Goal: Find specific page/section: Find specific page/section

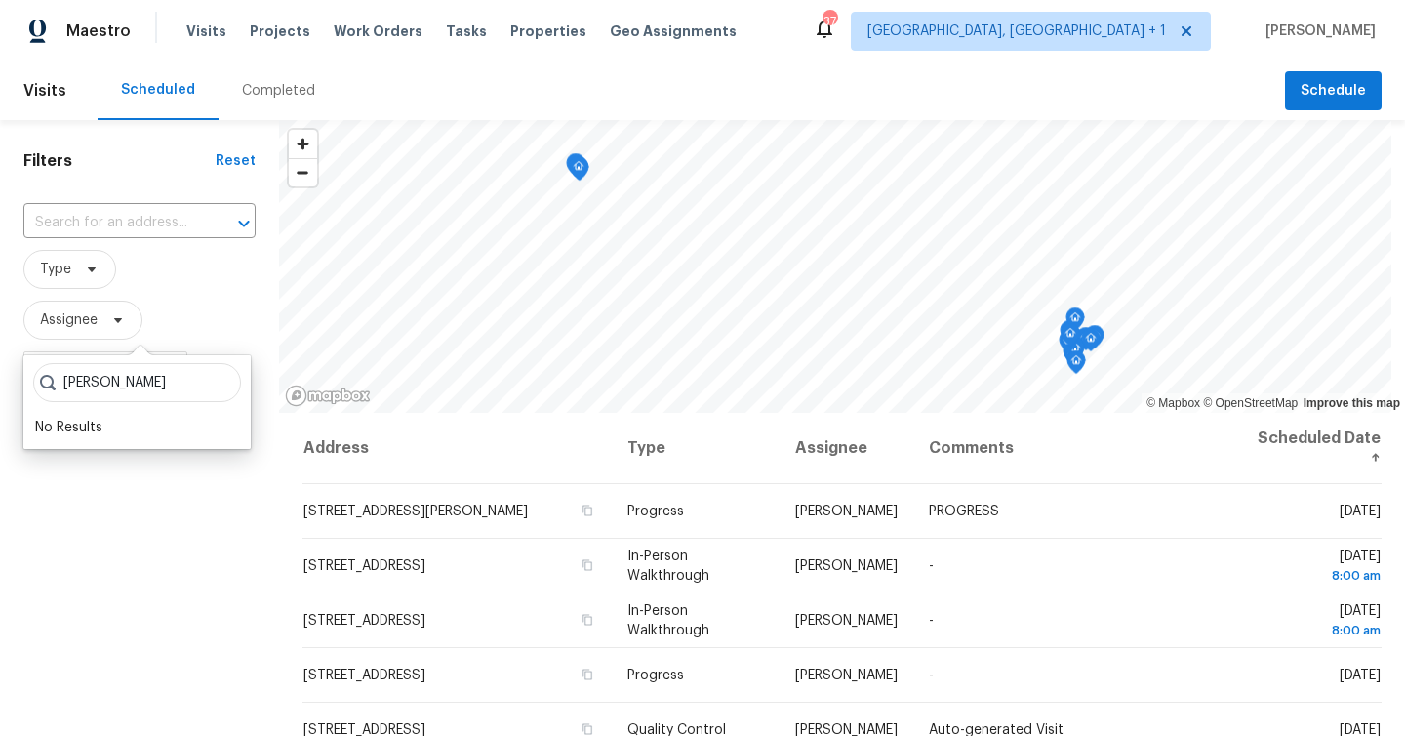
scroll to position [515, 0]
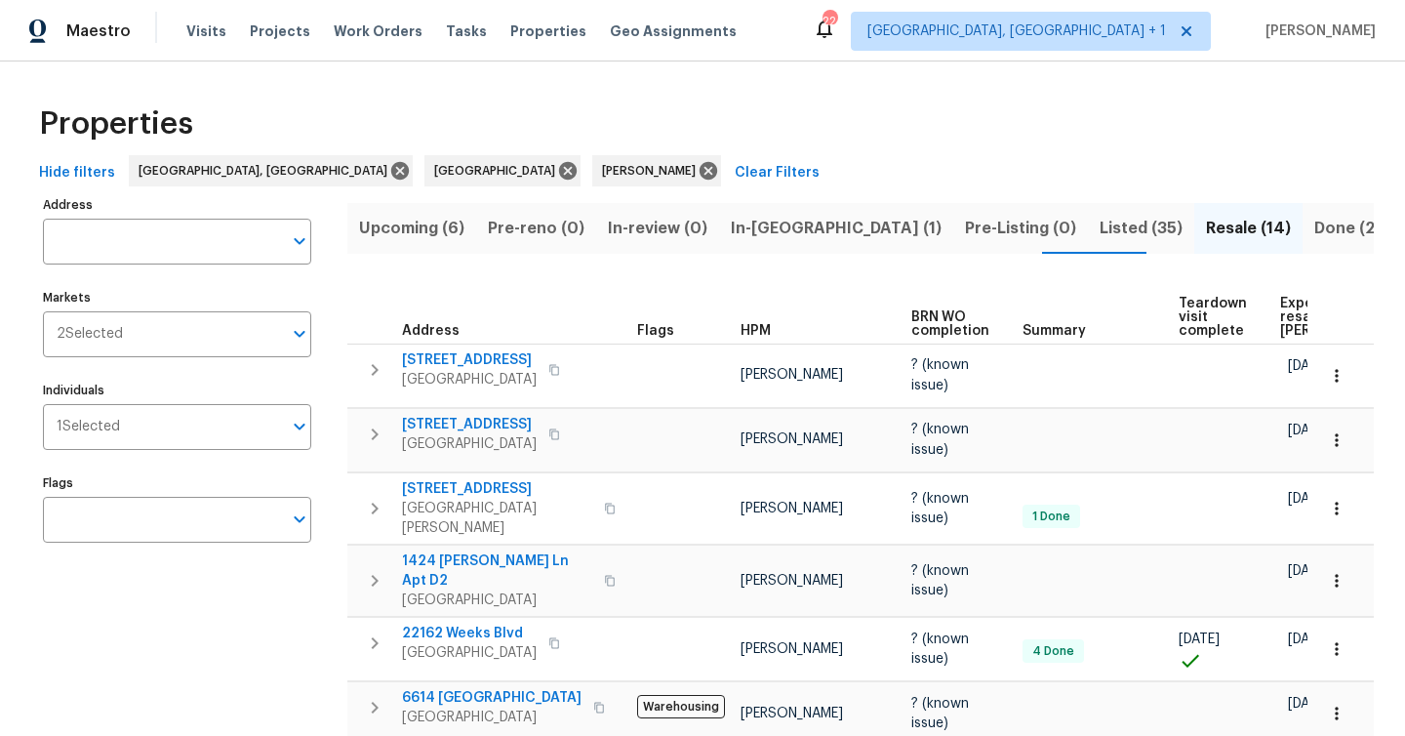
click at [1099, 218] on span "Listed (35)" at bounding box center [1140, 228] width 83 height 27
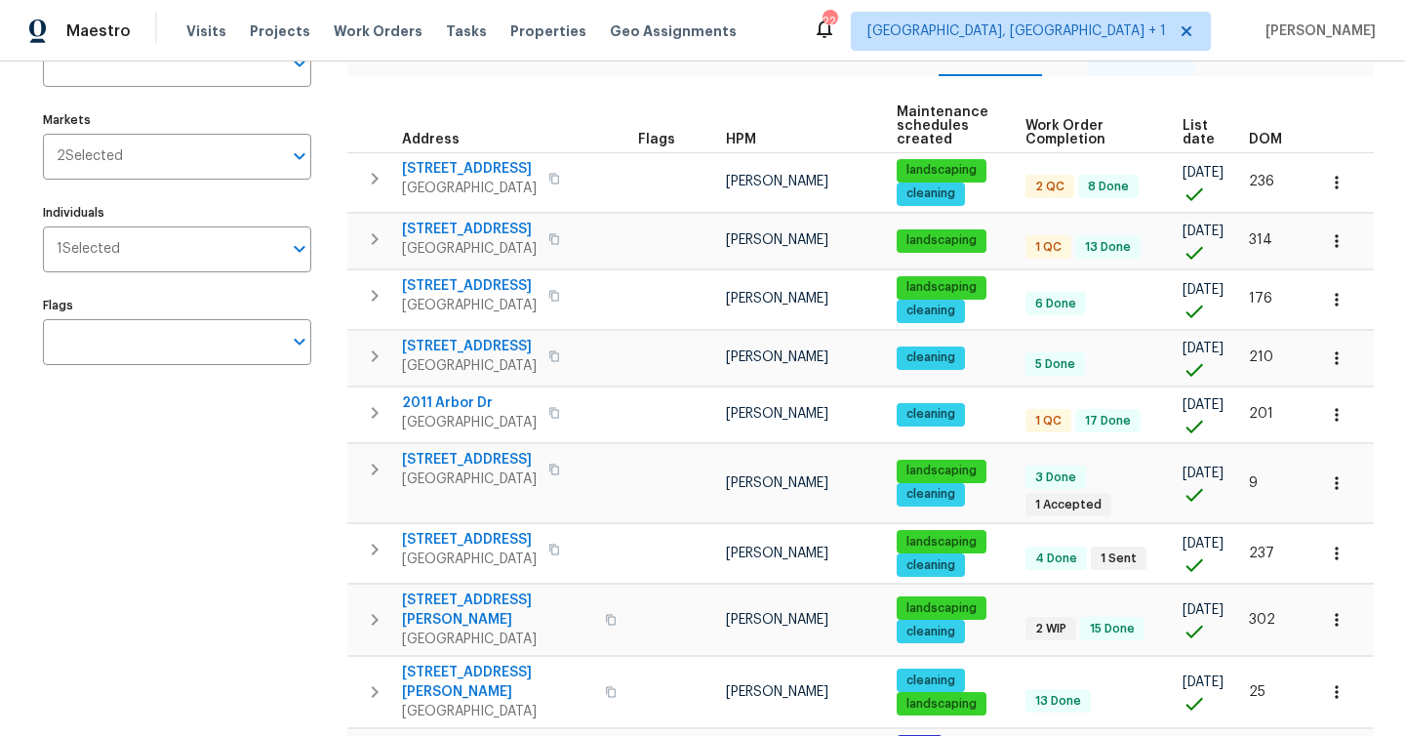
scroll to position [183, 0]
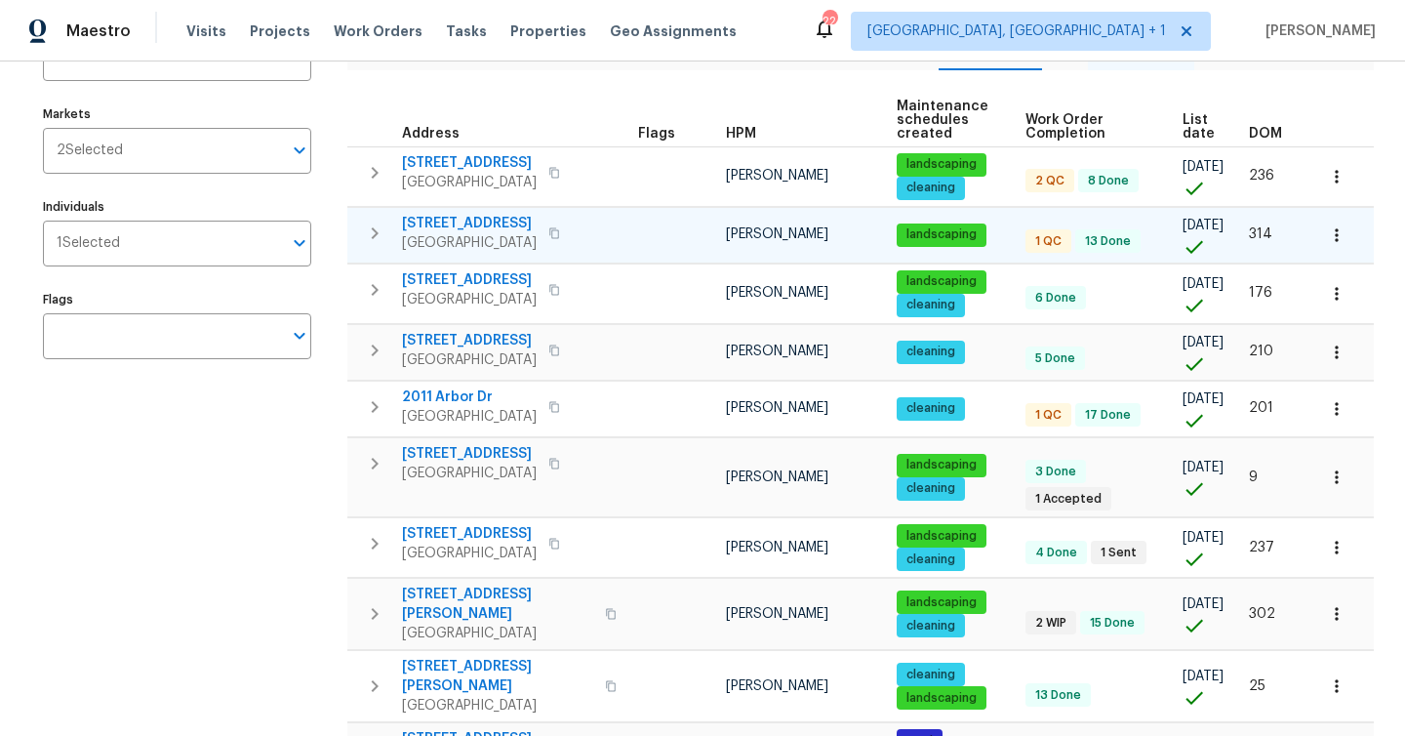
click at [383, 224] on icon "button" at bounding box center [374, 232] width 23 height 23
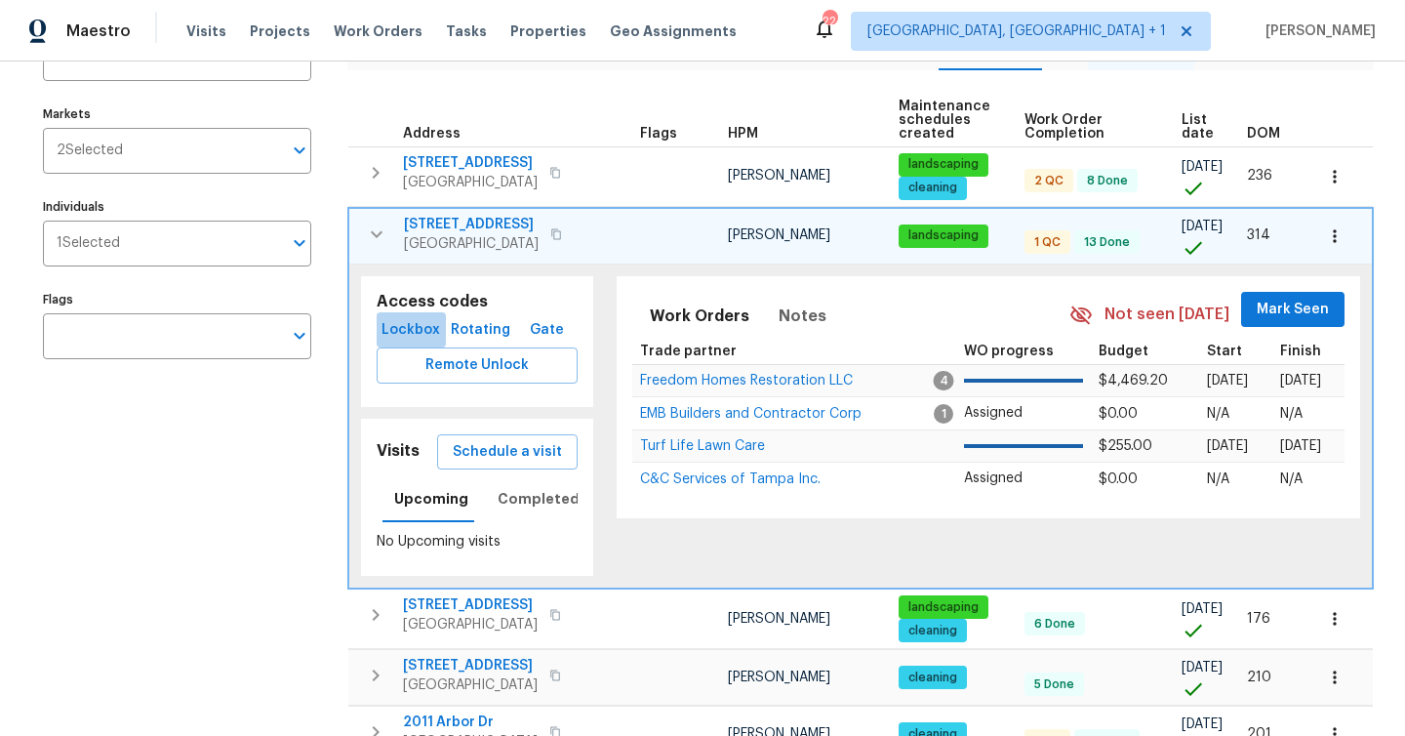
click at [416, 331] on span "Lockbox" at bounding box center [411, 330] width 54 height 24
click at [1342, 231] on icon "button" at bounding box center [1335, 236] width 20 height 20
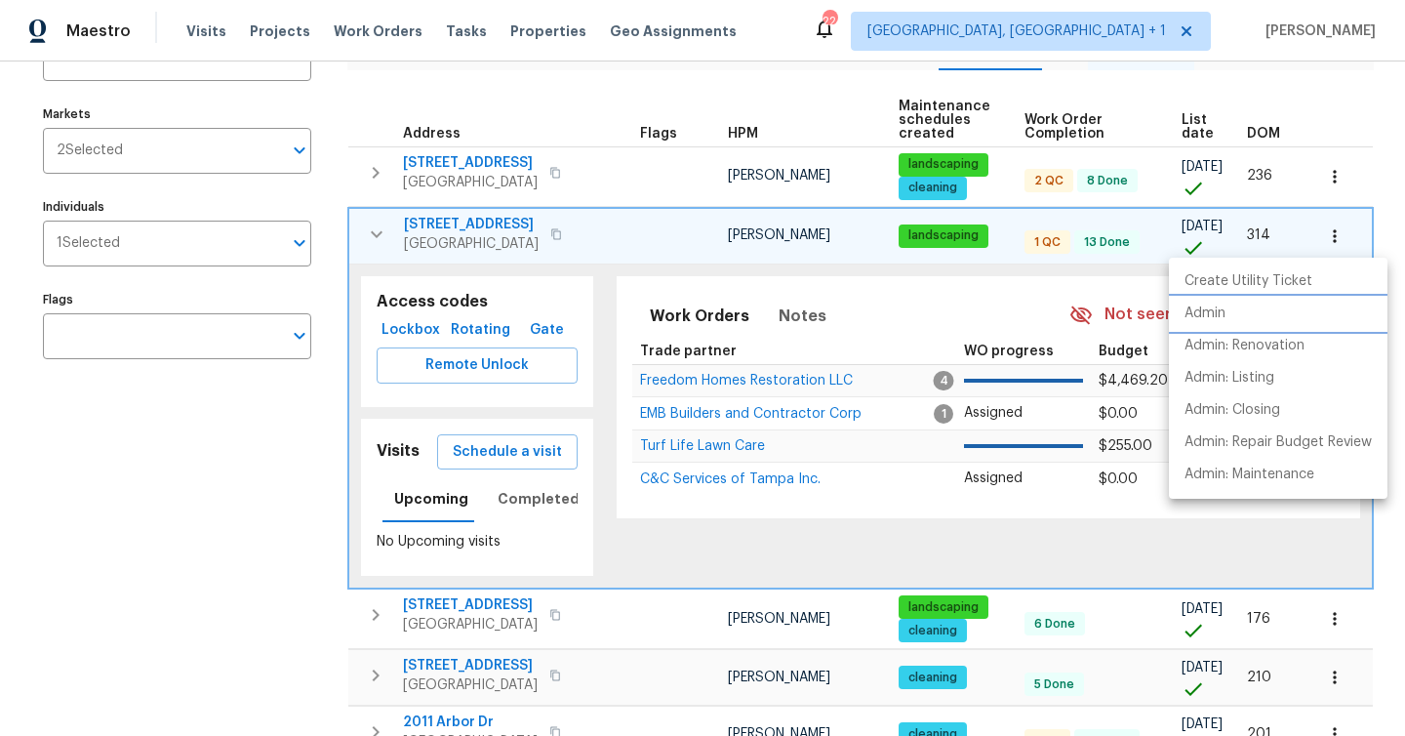
click at [1273, 308] on li "Admin" at bounding box center [1278, 314] width 219 height 32
click at [409, 327] on div at bounding box center [702, 368] width 1405 height 736
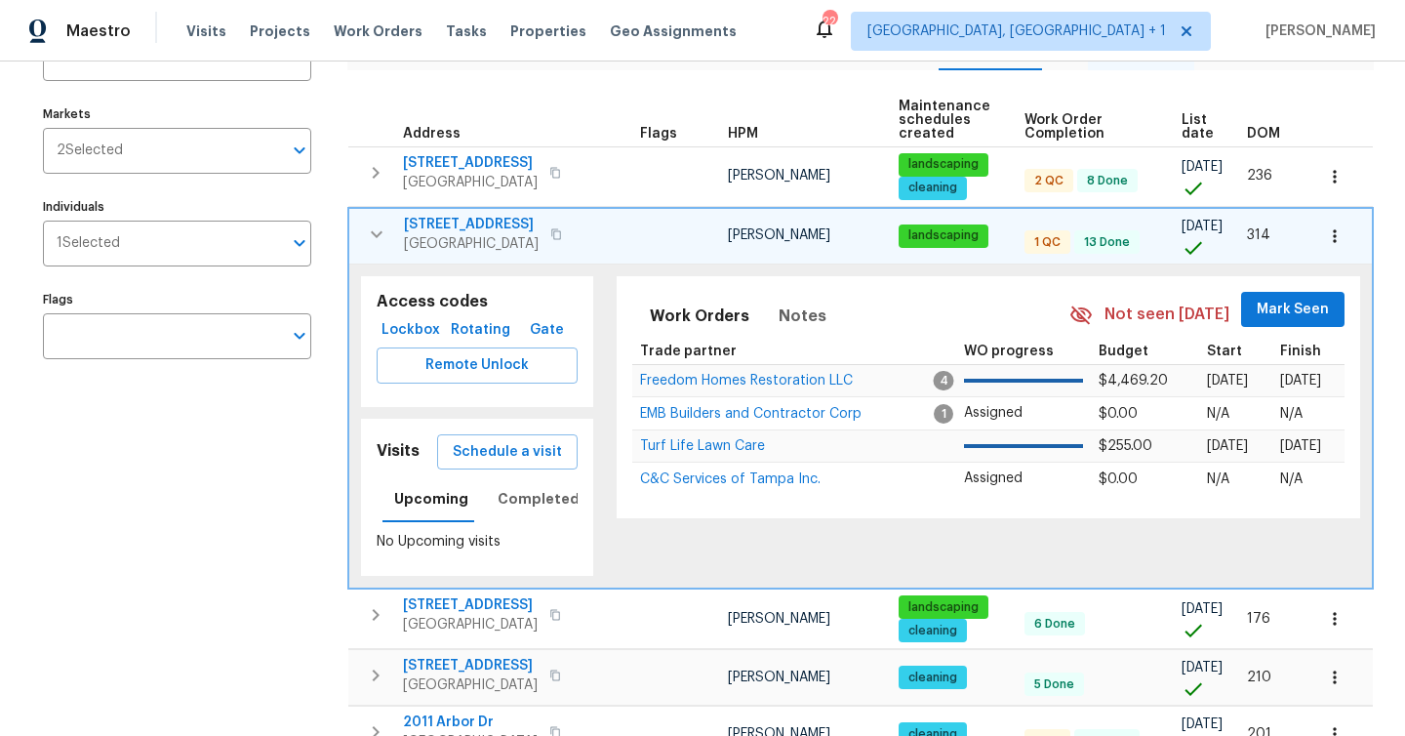
click at [409, 330] on span "Lockbox" at bounding box center [411, 330] width 54 height 24
